Goal: Transaction & Acquisition: Book appointment/travel/reservation

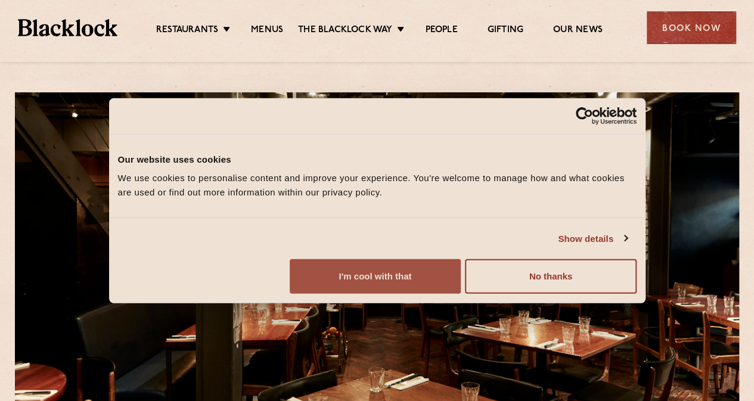
click at [461, 294] on button "I'm cool with that" at bounding box center [375, 276] width 171 height 35
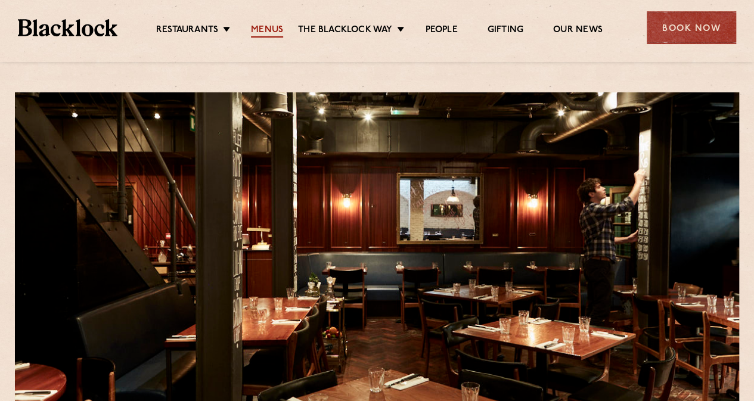
click at [266, 27] on link "Menus" at bounding box center [267, 30] width 32 height 13
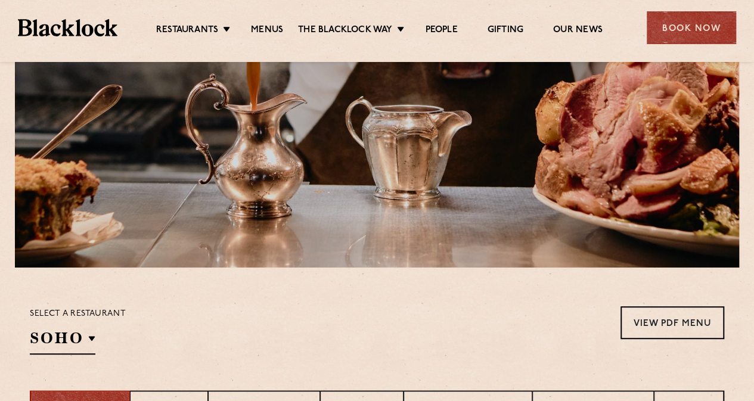
scroll to position [294, 0]
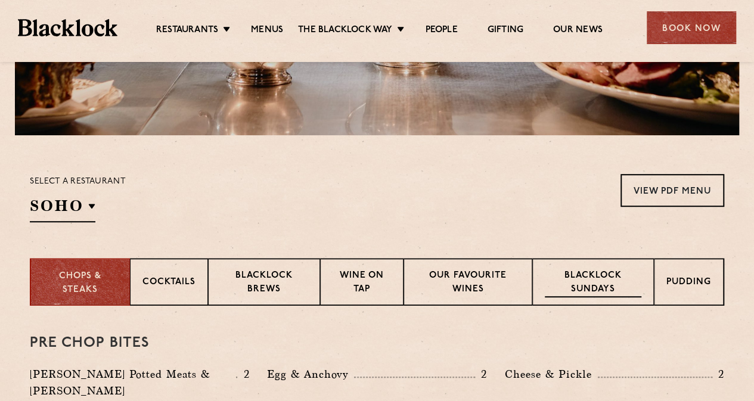
click at [608, 284] on p "Blacklock Sundays" at bounding box center [593, 283] width 97 height 28
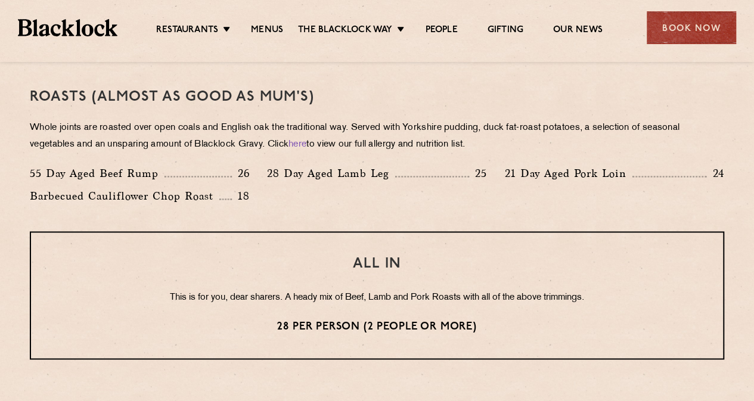
scroll to position [847, 0]
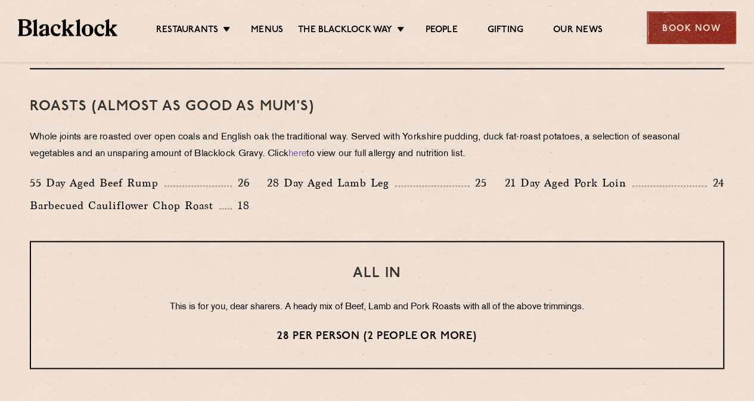
click at [720, 22] on div "Book Now" at bounding box center [690, 27] width 89 height 33
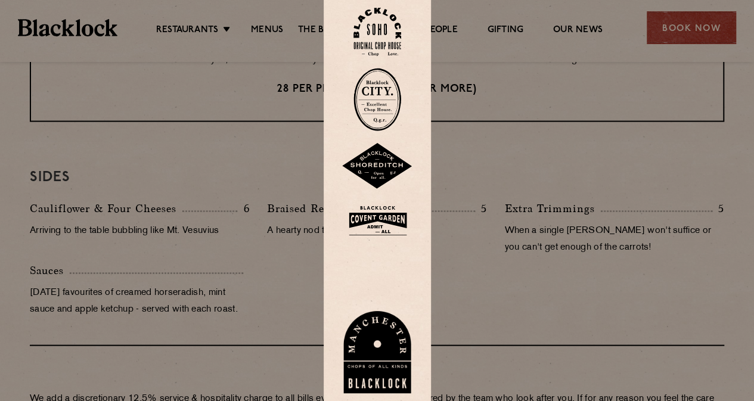
scroll to position [889, 0]
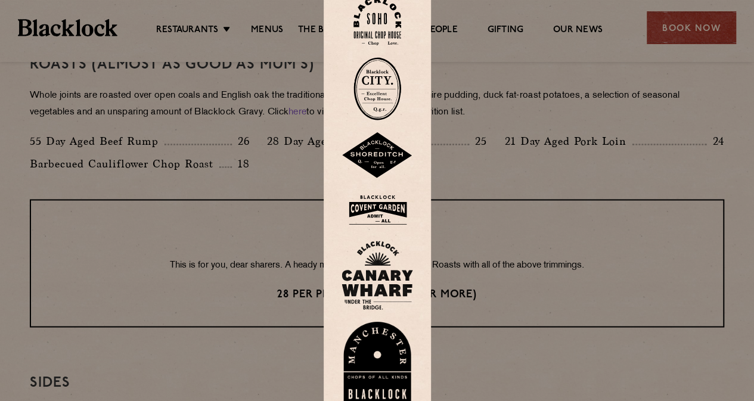
click at [726, 28] on div at bounding box center [377, 200] width 754 height 401
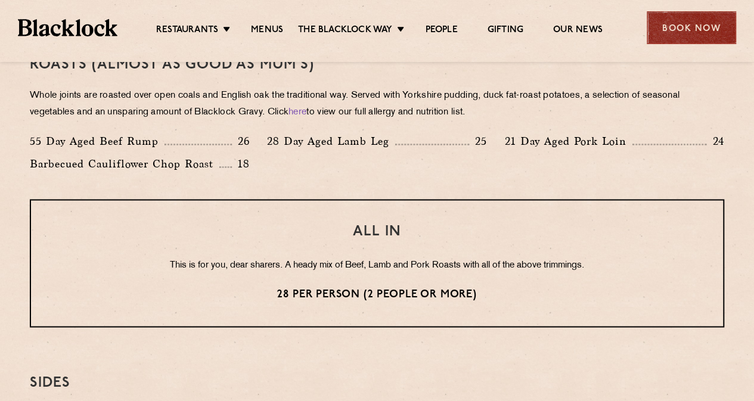
click at [707, 26] on div "Book Now" at bounding box center [690, 27] width 89 height 33
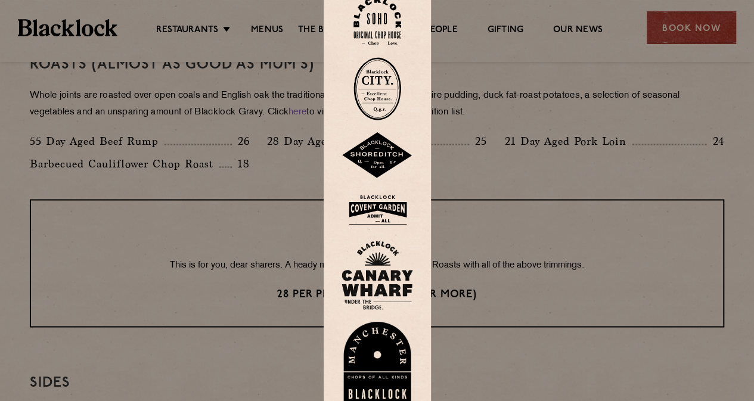
click at [396, 86] on img at bounding box center [377, 88] width 48 height 63
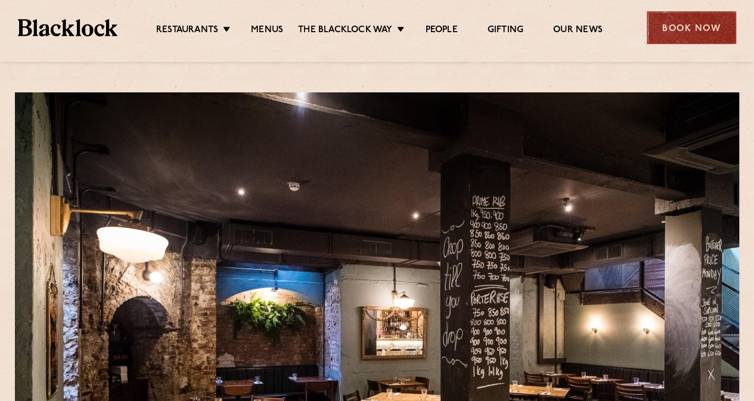
click at [670, 23] on div "Book Now" at bounding box center [690, 27] width 89 height 33
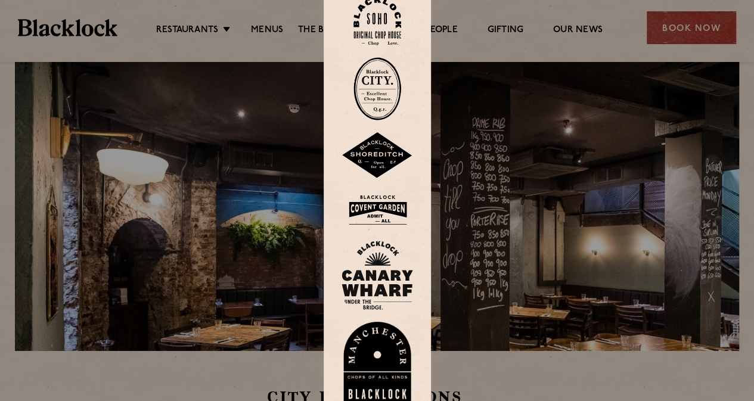
scroll to position [77, 0]
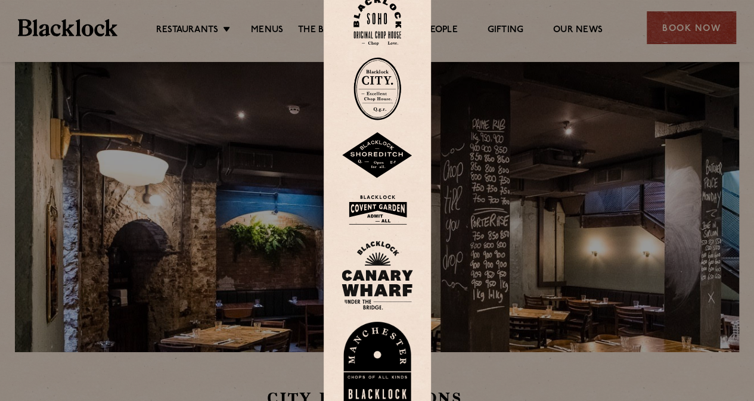
click at [370, 14] on img at bounding box center [377, 21] width 48 height 48
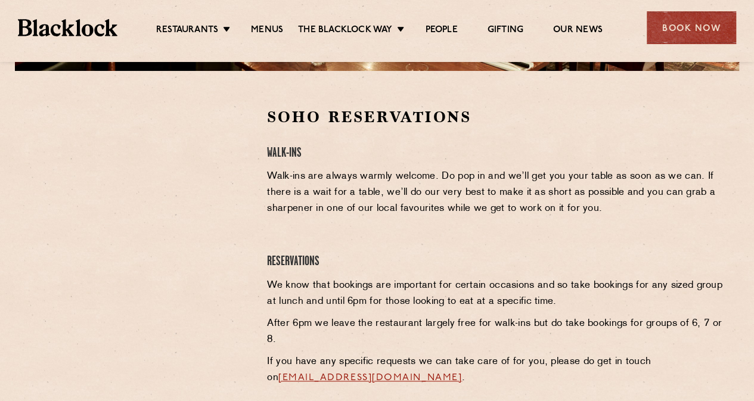
scroll to position [362, 0]
